Goal: Find specific page/section: Find specific page/section

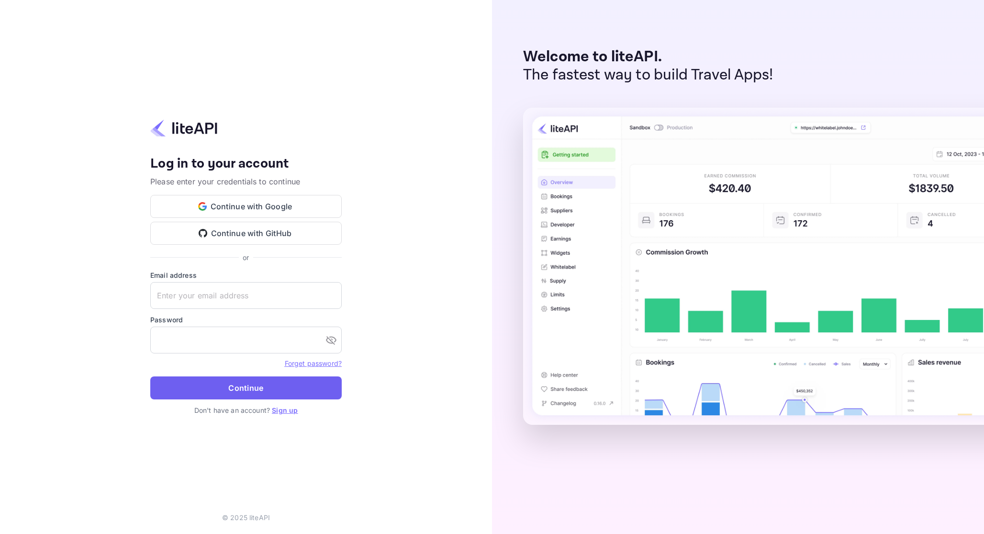
type input "[EMAIL_ADDRESS][DOMAIN_NAME]"
click at [237, 392] on button "Continue" at bounding box center [245, 387] width 191 height 23
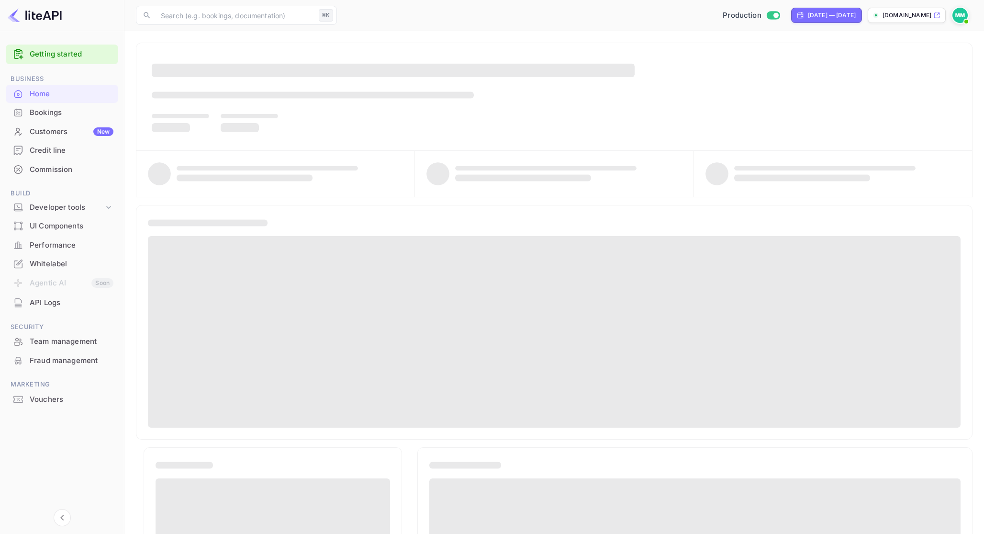
click at [71, 116] on div "Bookings" at bounding box center [72, 112] width 84 height 11
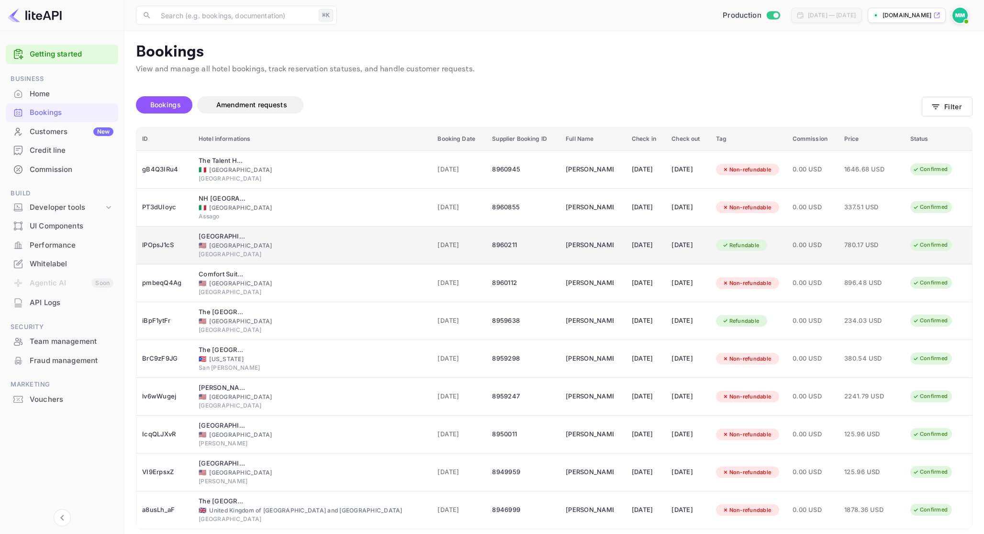
click at [311, 237] on div "Palace Hotel, a Luxury Collection Hotel, San Francisco 🇺🇸 United States of Amer…" at bounding box center [312, 245] width 227 height 27
